Goal: Check status: Check status

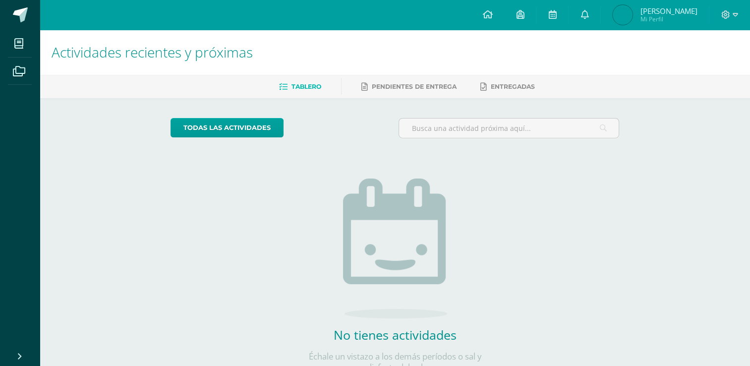
click at [630, 23] on img at bounding box center [623, 15] width 20 height 20
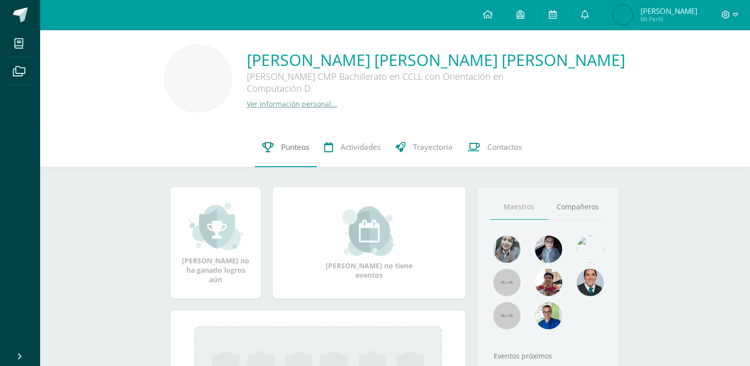
click at [295, 144] on span "Punteos" at bounding box center [295, 147] width 28 height 10
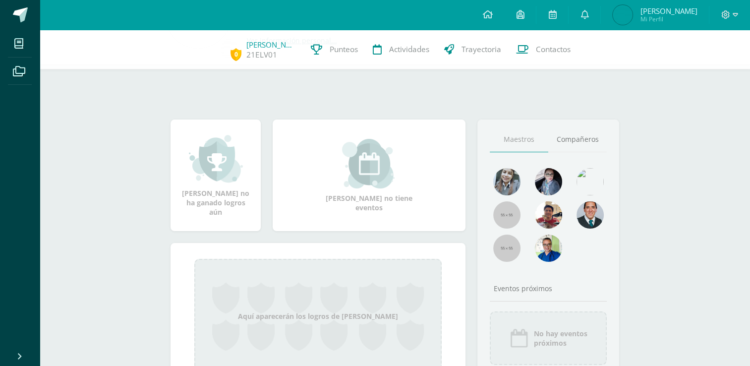
scroll to position [118, 0]
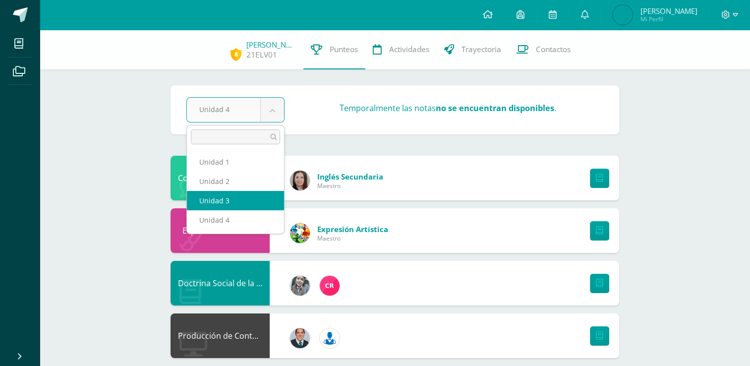
select select "Unidad 3"
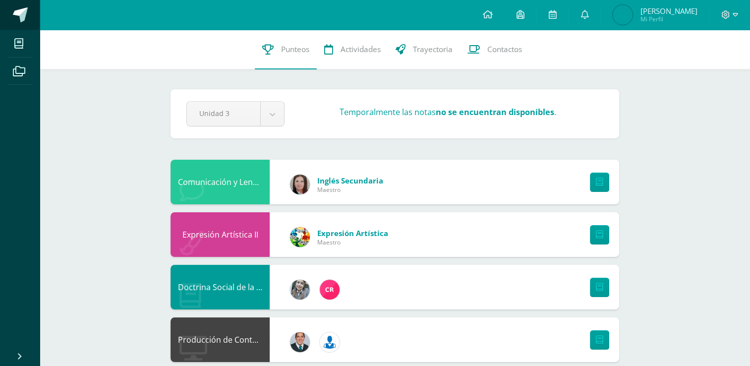
click at [13, 17] on span at bounding box center [20, 14] width 15 height 15
